Goal: Task Accomplishment & Management: Use online tool/utility

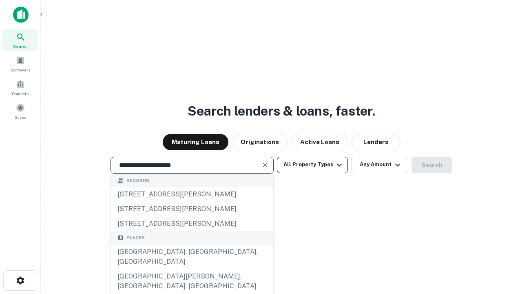
click at [192, 269] on div "[GEOGRAPHIC_DATA], [GEOGRAPHIC_DATA], [GEOGRAPHIC_DATA]" at bounding box center [192, 256] width 162 height 24
click at [313, 164] on button "All Property Types" at bounding box center [312, 165] width 71 height 16
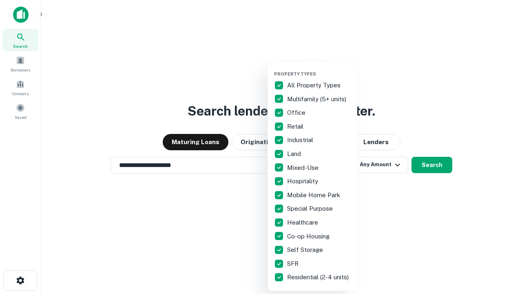
type input "**********"
click at [319, 69] on button "button" at bounding box center [319, 69] width 90 height 0
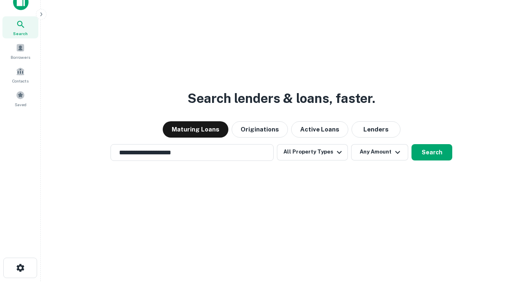
scroll to position [5, 98]
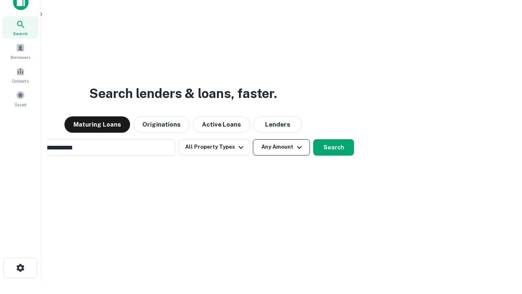
click at [253, 139] on button "Any Amount" at bounding box center [281, 147] width 57 height 16
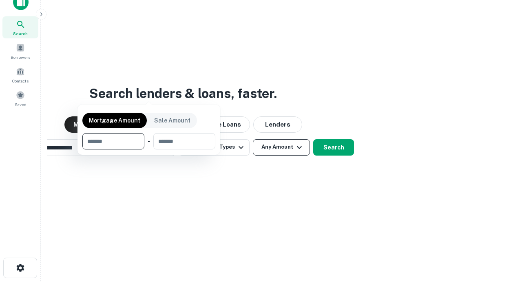
scroll to position [59, 231]
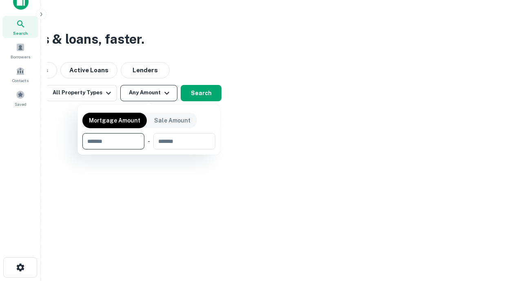
type input "*******"
click at [149, 149] on button "button" at bounding box center [148, 149] width 133 height 0
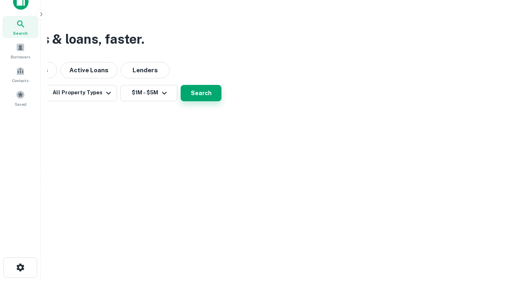
click at [222, 101] on button "Search" at bounding box center [201, 93] width 41 height 16
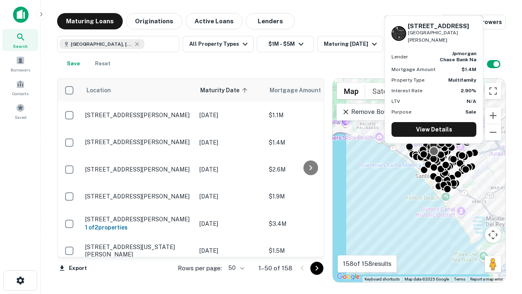
click at [235, 268] on body "Search Borrowers Contacts Saved Maturing Loans Originations Active Loans Lender…" at bounding box center [261, 147] width 522 height 294
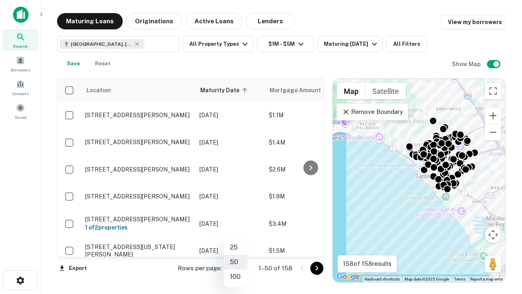
click at [236, 247] on li "25" at bounding box center [236, 247] width 24 height 15
